Goal: Task Accomplishment & Management: Use online tool/utility

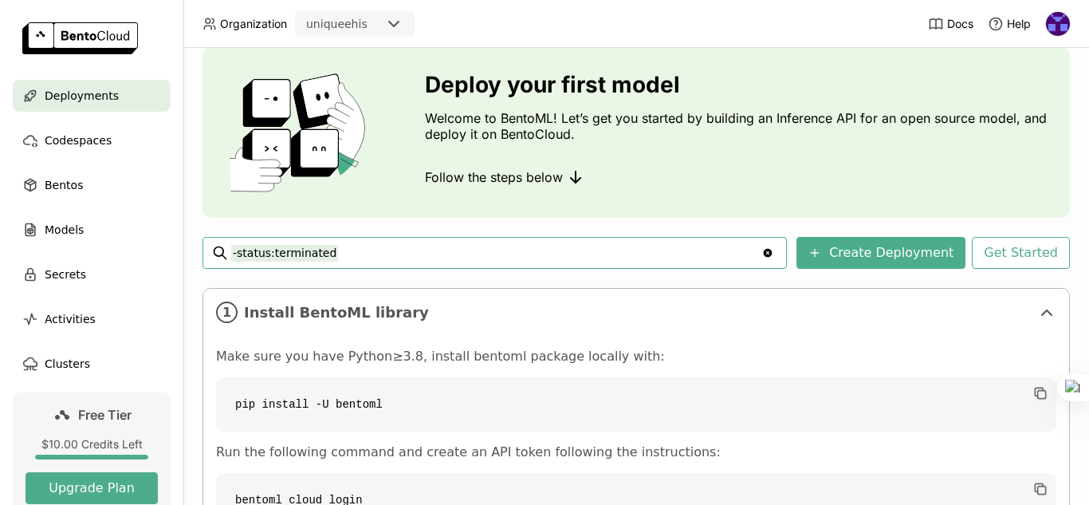
scroll to position [49, 0]
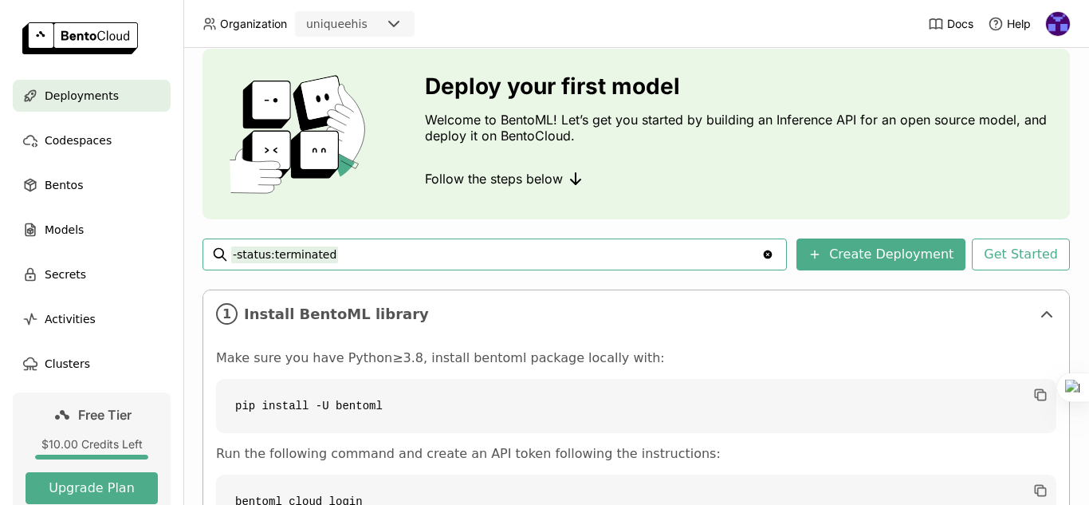
click at [473, 257] on input "-status:terminated" at bounding box center [496, 255] width 530 height 26
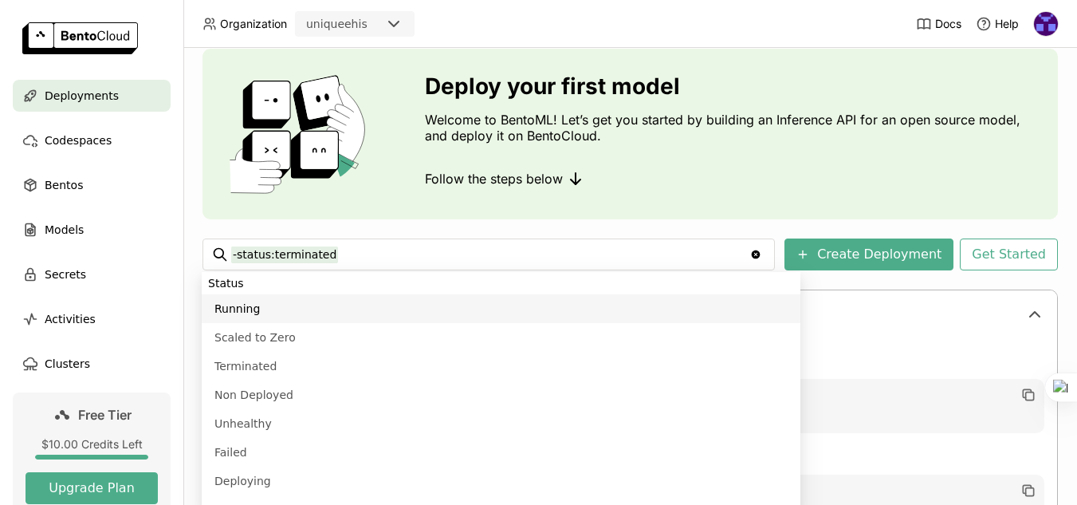
click at [295, 311] on li "Running" at bounding box center [501, 308] width 599 height 29
type input "-status:terminated status:running"
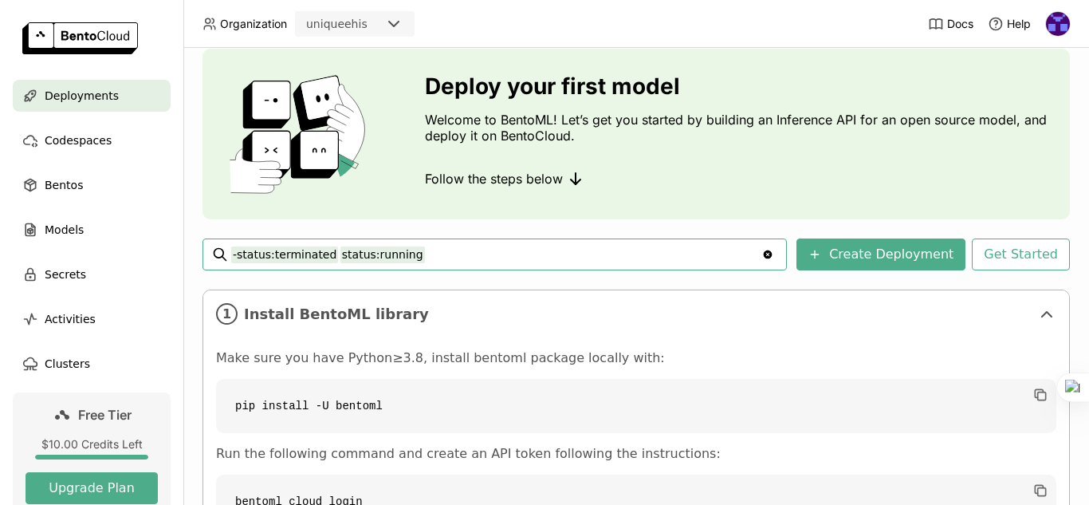
click at [322, 258] on input "-status:terminated status:running" at bounding box center [496, 255] width 530 height 26
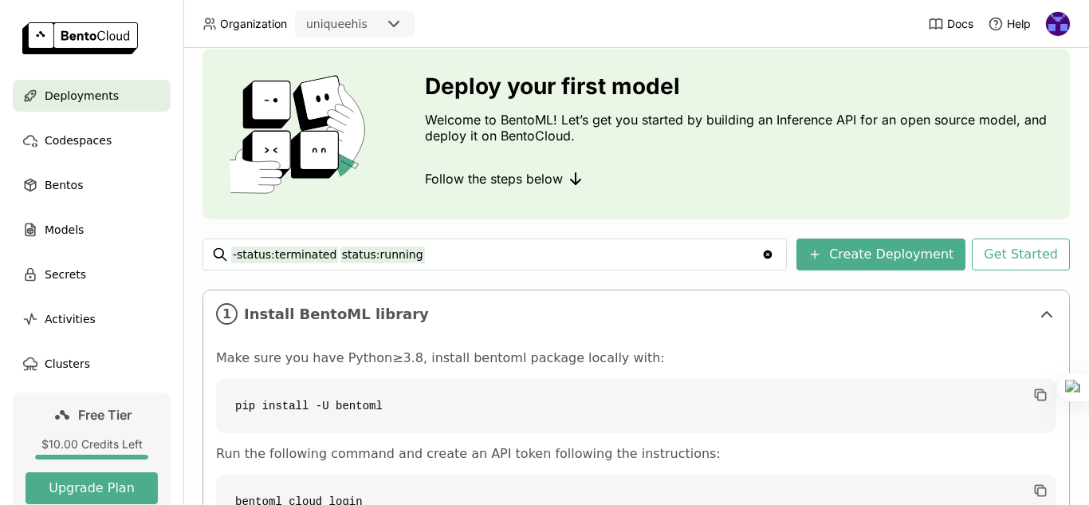
click at [773, 254] on icon "Clear value" at bounding box center [768, 254] width 9 height 9
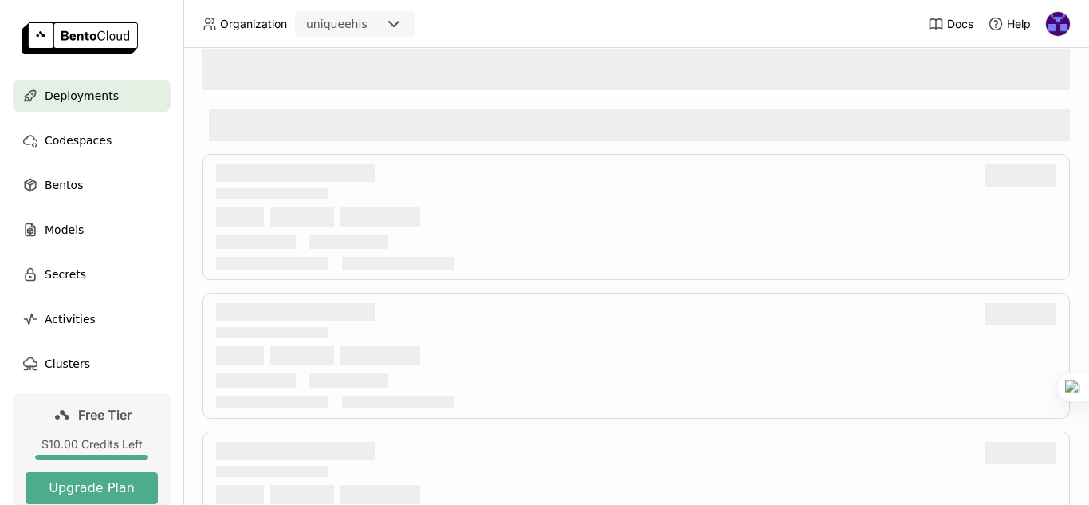
drag, startPoint x: 1073, startPoint y: 153, endPoint x: 1089, endPoint y: 69, distance: 85.1
click at [1089, 69] on html "Organization uniqueehis Docs Help Deployments Codespaces Bentos Models Secrets …" at bounding box center [544, 252] width 1089 height 505
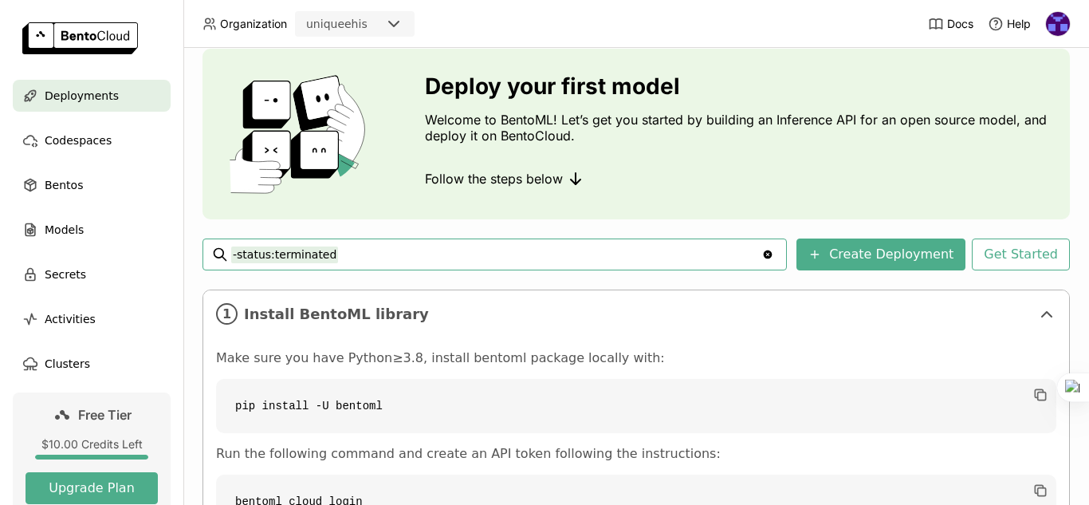
drag, startPoint x: 1089, startPoint y: 97, endPoint x: 1089, endPoint y: 61, distance: 35.9
click at [1089, 61] on div at bounding box center [1089, 252] width 1 height 505
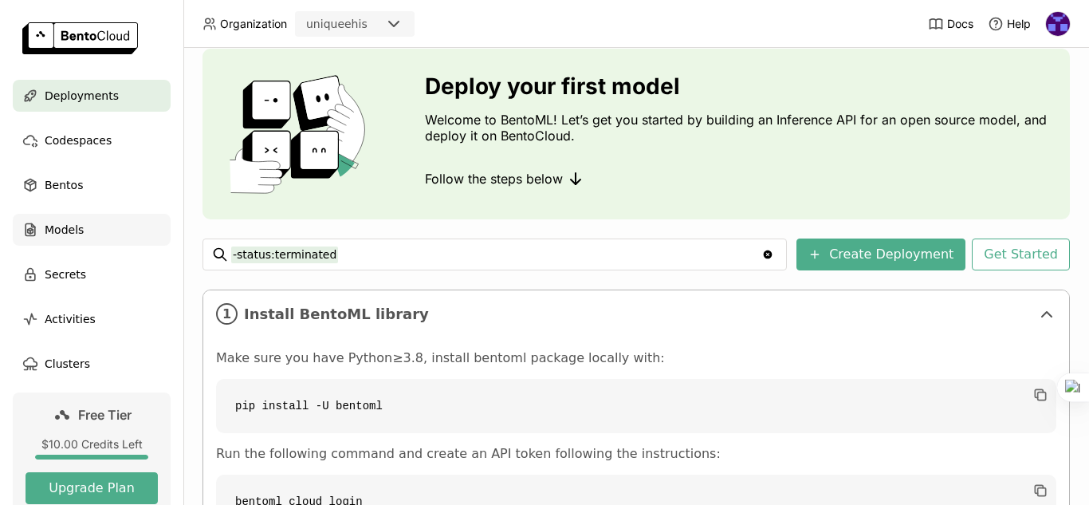
click at [77, 231] on span "Models" at bounding box center [64, 229] width 39 height 19
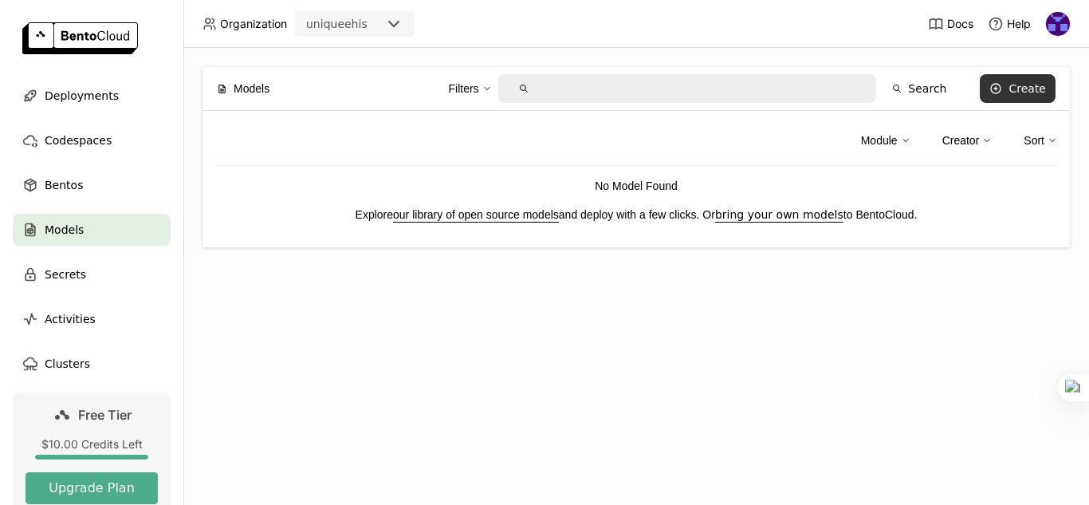
click at [1008, 87] on button "Create" at bounding box center [1018, 88] width 76 height 29
click at [1008, 87] on div "Create Model 1. Follow to BentoML quickstart guide to create your first Model. …" at bounding box center [544, 252] width 1089 height 505
click at [1008, 87] on button "Create" at bounding box center [1018, 88] width 76 height 29
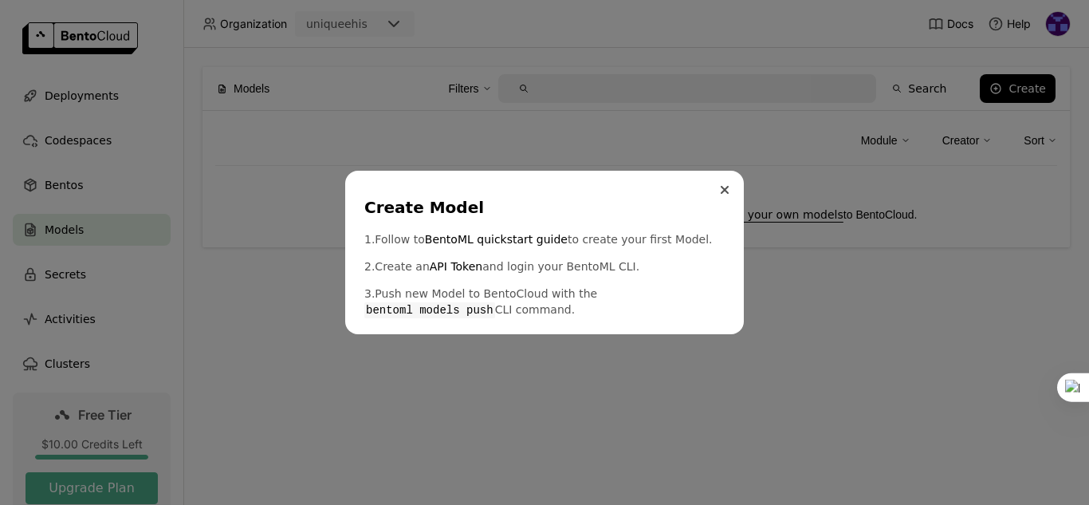
click at [720, 191] on button "Close" at bounding box center [724, 189] width 19 height 19
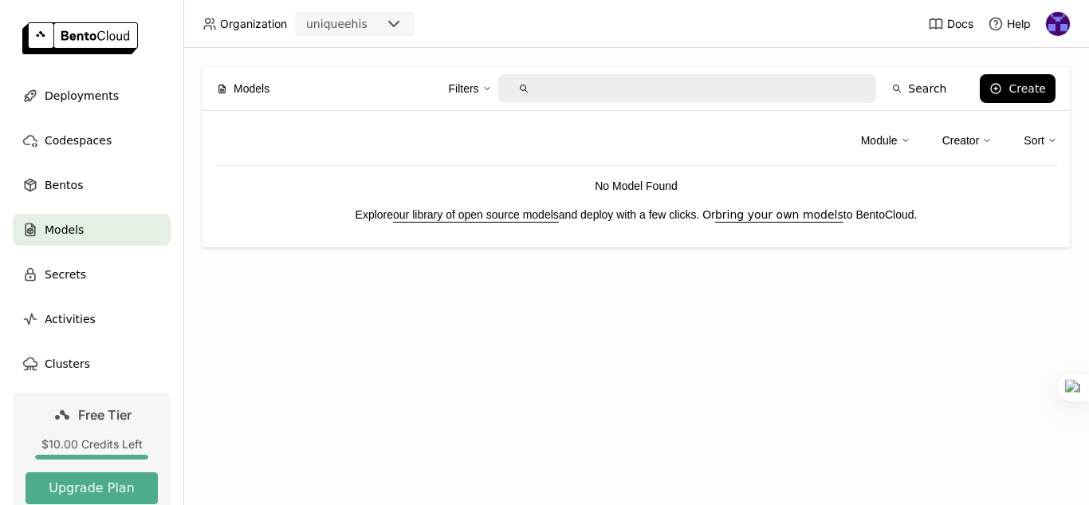
click at [479, 82] on div "Filters" at bounding box center [464, 89] width 30 height 18
click at [765, 219] on link "bring your own models" at bounding box center [779, 214] width 128 height 13
